Goal: Information Seeking & Learning: Learn about a topic

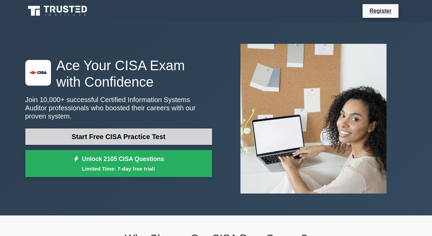
click at [144, 136] on link "Start Free CISA Practice Test" at bounding box center [118, 136] width 187 height 16
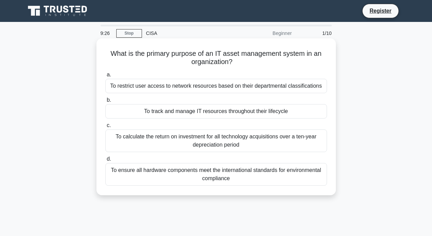
click at [231, 114] on div "To track and manage IT resources throughout their lifecycle" at bounding box center [216, 111] width 222 height 14
click at [105, 102] on input "b. To track and manage IT resources throughout their lifecycle" at bounding box center [105, 100] width 0 height 4
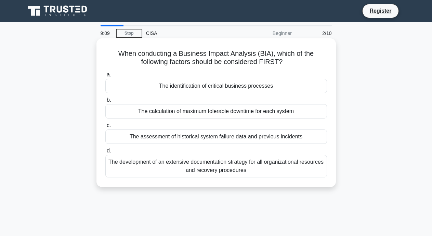
click at [218, 111] on div "The calculation of maximum tolerable downtime for each system" at bounding box center [216, 111] width 222 height 14
click at [105, 102] on input "b. The calculation of maximum tolerable downtime for each system" at bounding box center [105, 100] width 0 height 4
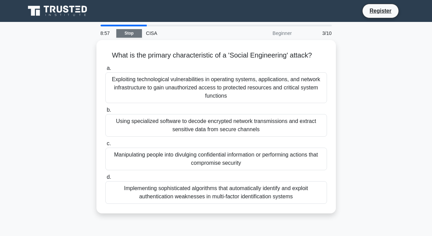
click at [131, 34] on link "Stop" at bounding box center [129, 33] width 26 height 9
